Goal: Task Accomplishment & Management: Complete application form

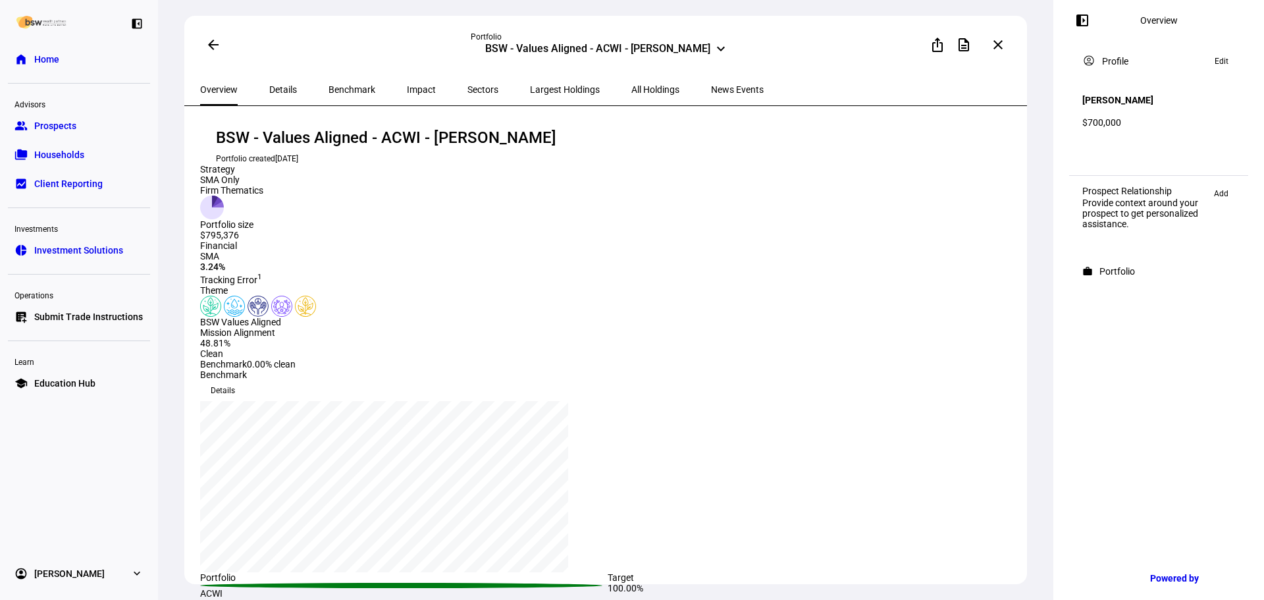
click at [98, 309] on link "list_alt_add Submit Trade Instructions" at bounding box center [79, 317] width 142 height 26
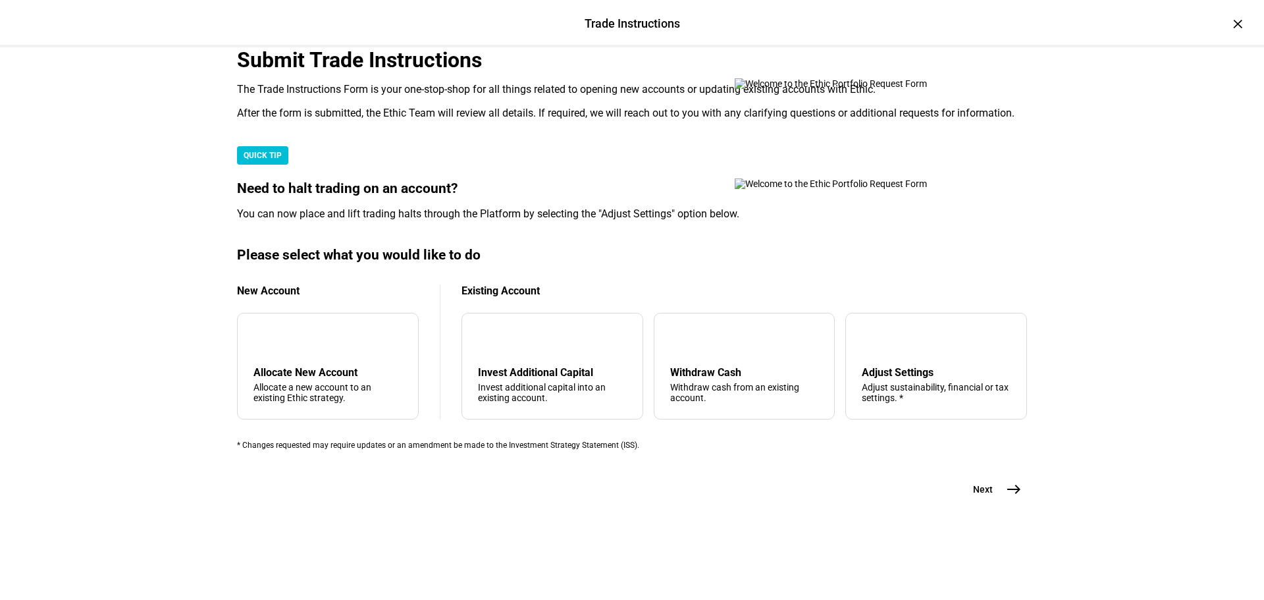
scroll to position [198, 0]
click at [672, 419] on div "arrow_upward Withdraw Cash Withdraw cash from an existing account." at bounding box center [745, 366] width 182 height 107
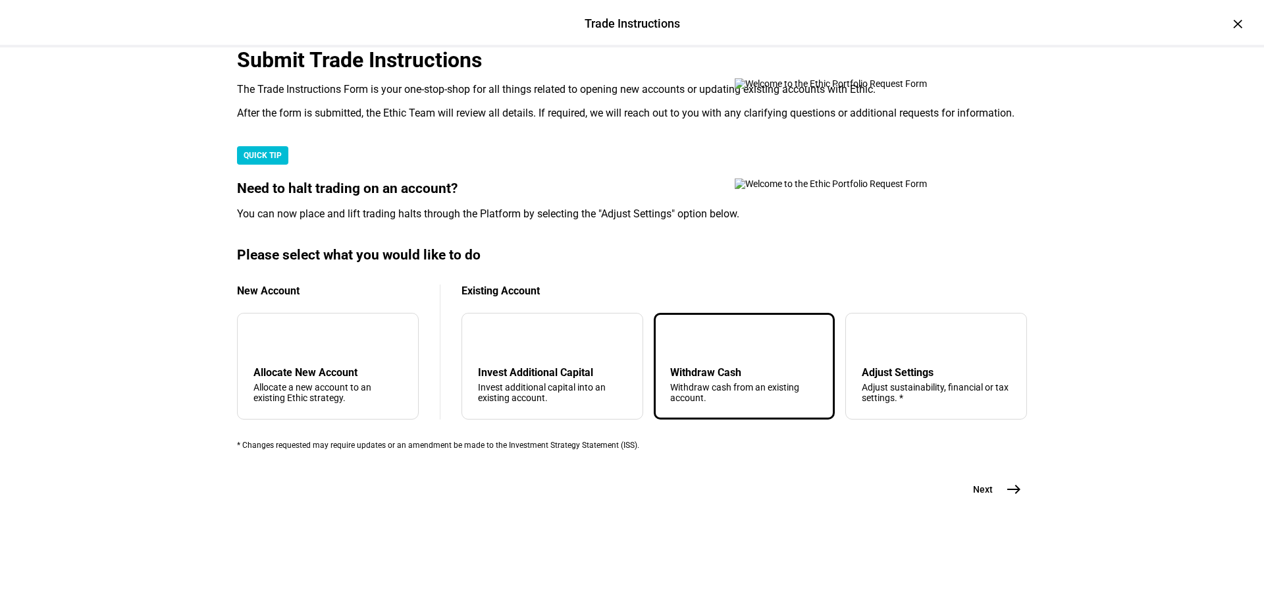
scroll to position [319, 0]
click at [1001, 502] on span "east" at bounding box center [1014, 489] width 26 height 26
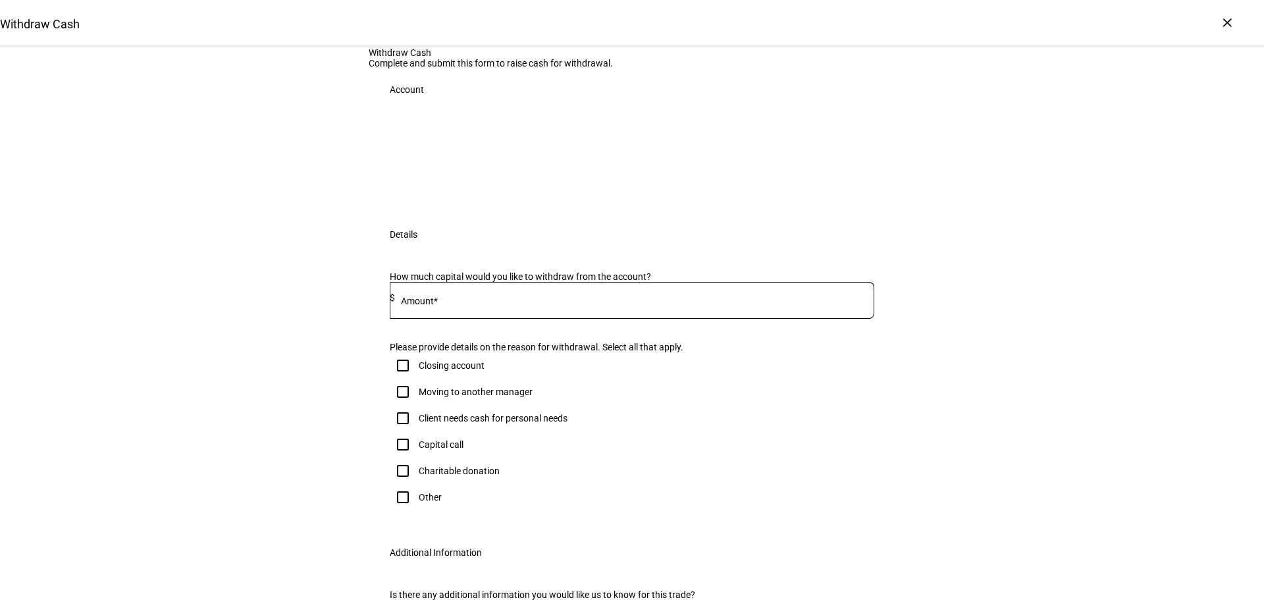
scroll to position [132, 0]
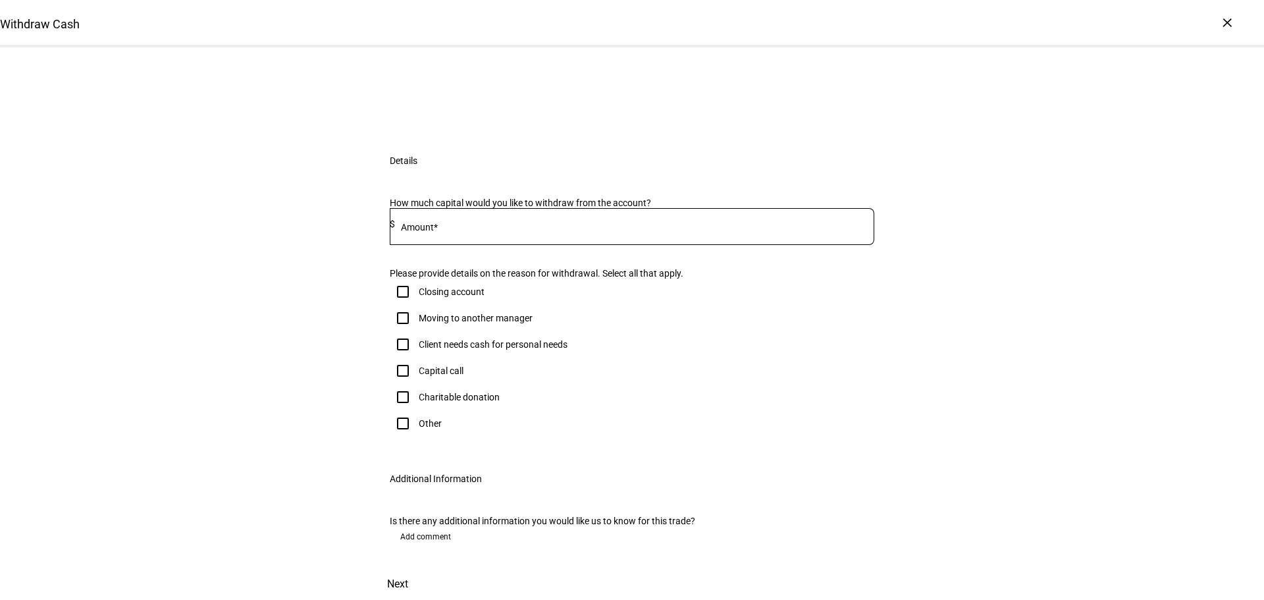
click at [460, 229] on input at bounding box center [634, 224] width 479 height 11
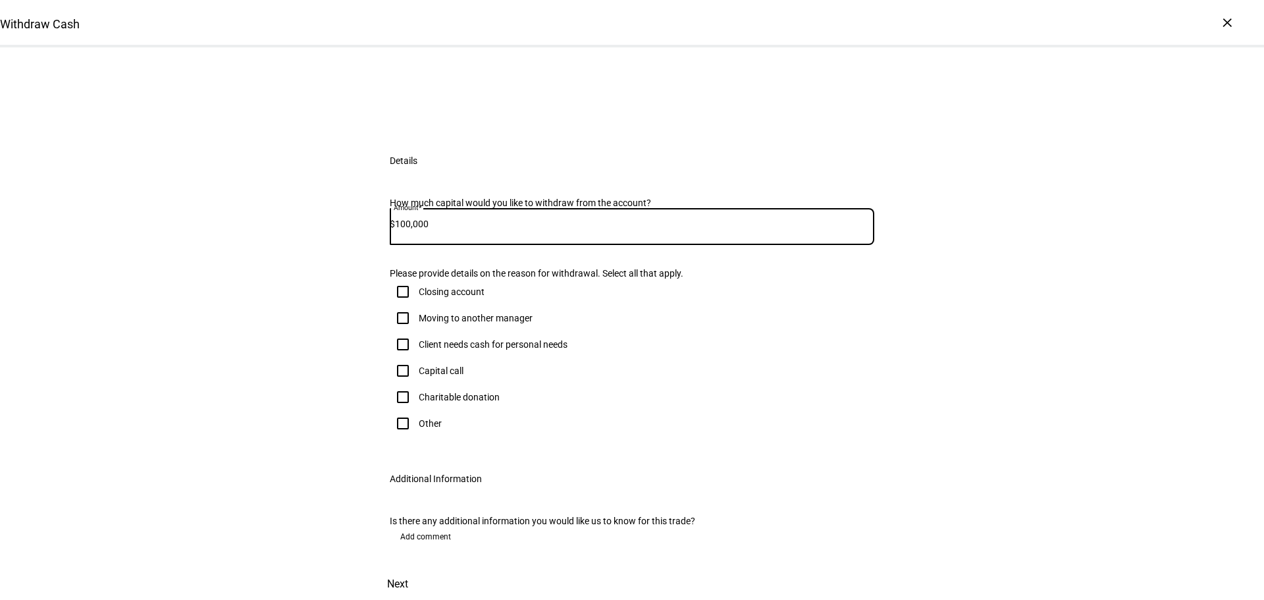
type input "100,000"
click at [463, 245] on div "100,000" at bounding box center [634, 226] width 479 height 37
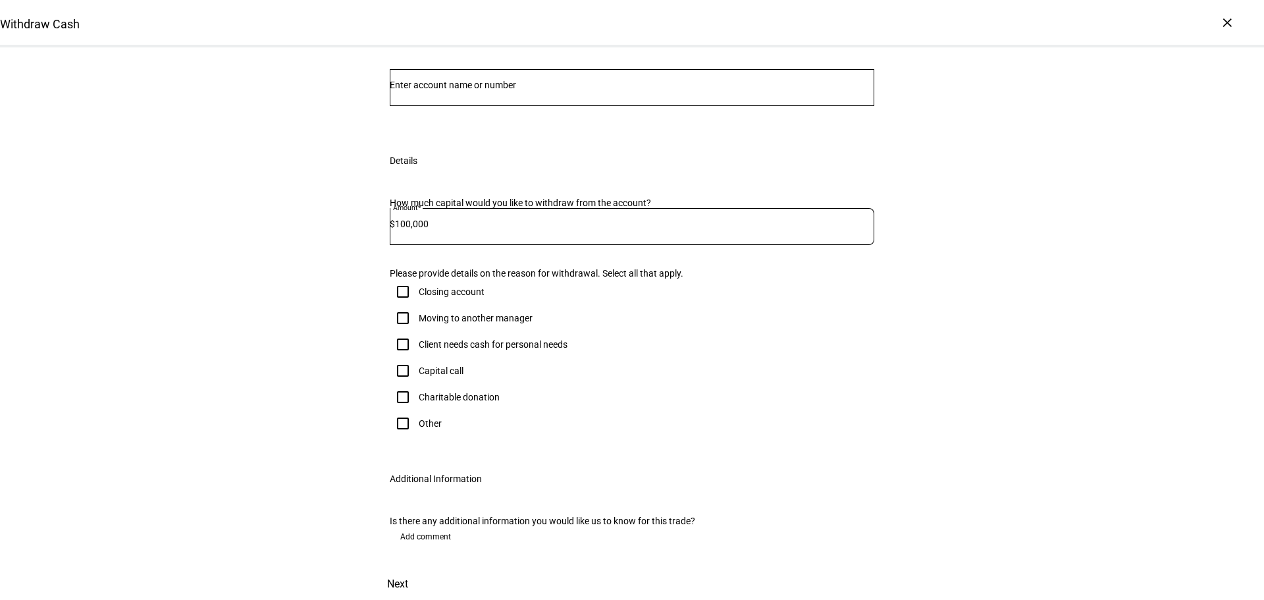
click at [467, 257] on div "How much capital would you like to withdraw from the account? Amount* $ 100,000…" at bounding box center [632, 320] width 527 height 276
click at [467, 245] on div "100,000" at bounding box center [634, 226] width 479 height 37
click at [466, 229] on input "100,000" at bounding box center [634, 224] width 479 height 11
click at [259, 261] on div "Withdraw Cash Complete and submit this form to raise cash for withdrawal. Accou…" at bounding box center [632, 295] width 1264 height 610
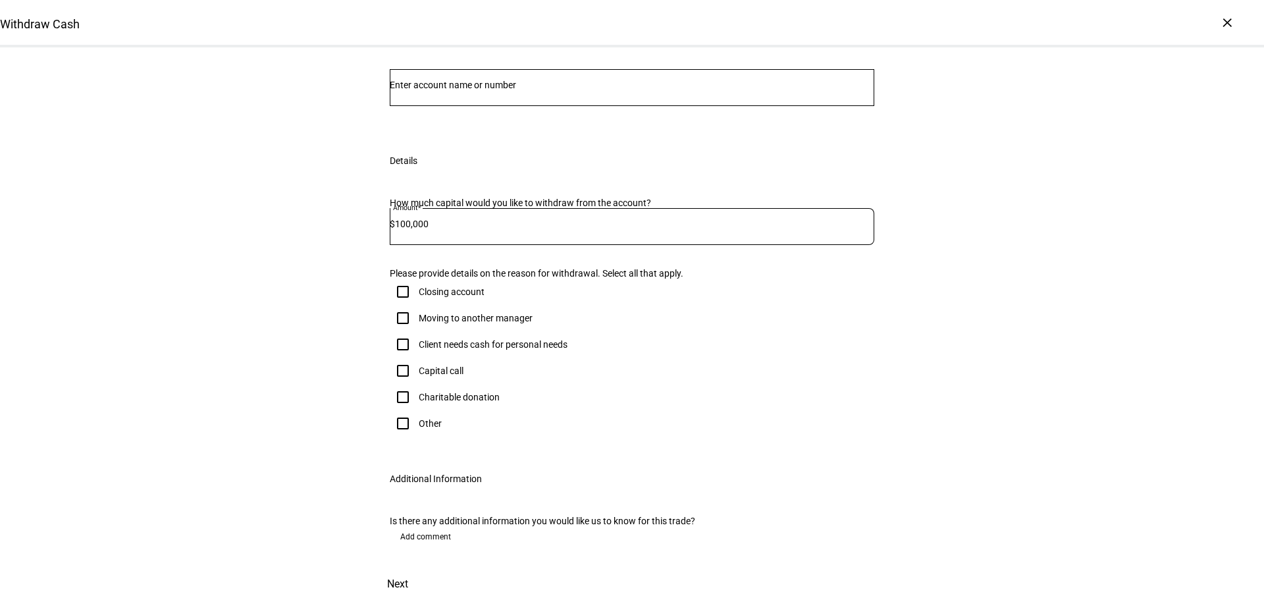
click at [427, 245] on div "100,000" at bounding box center [634, 226] width 479 height 37
